Goal: Transaction & Acquisition: Book appointment/travel/reservation

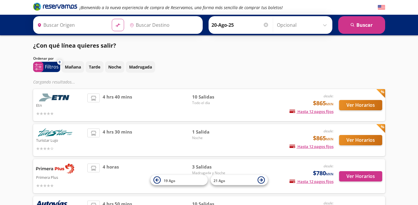
type input "Manzanillo, Colima"
type input "[GEOGRAPHIC_DATA][PERSON_NAME], [GEOGRAPHIC_DATA]"
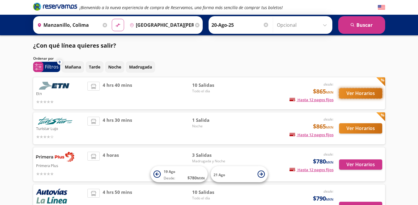
click at [355, 93] on button "Ver Horarios" at bounding box center [360, 93] width 43 height 10
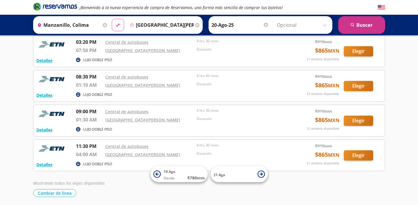
scroll to position [236, 0]
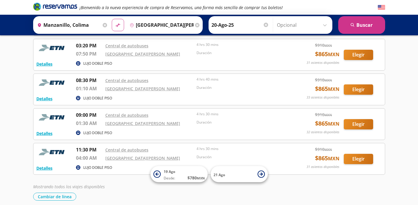
click at [366, 122] on button "Elegir" at bounding box center [358, 124] width 29 height 10
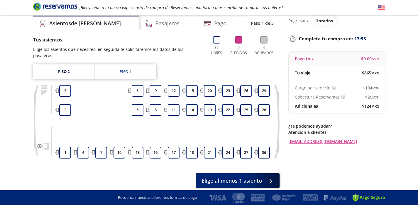
scroll to position [22, 0]
click at [125, 68] on div "Piso 1" at bounding box center [125, 71] width 11 height 6
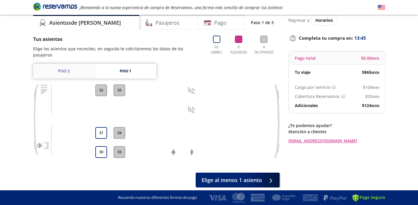
click at [73, 64] on link "Piso 2" at bounding box center [63, 71] width 61 height 15
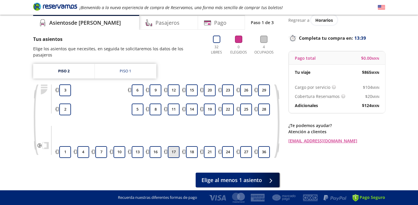
click at [173, 146] on button "17" at bounding box center [174, 152] width 12 height 12
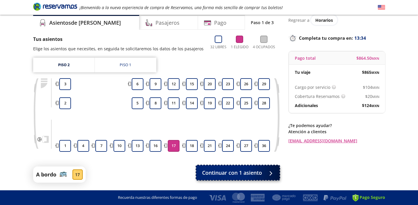
click at [242, 172] on span "Continuar con 1 asiento" at bounding box center [232, 172] width 60 height 8
